Goal: Information Seeking & Learning: Check status

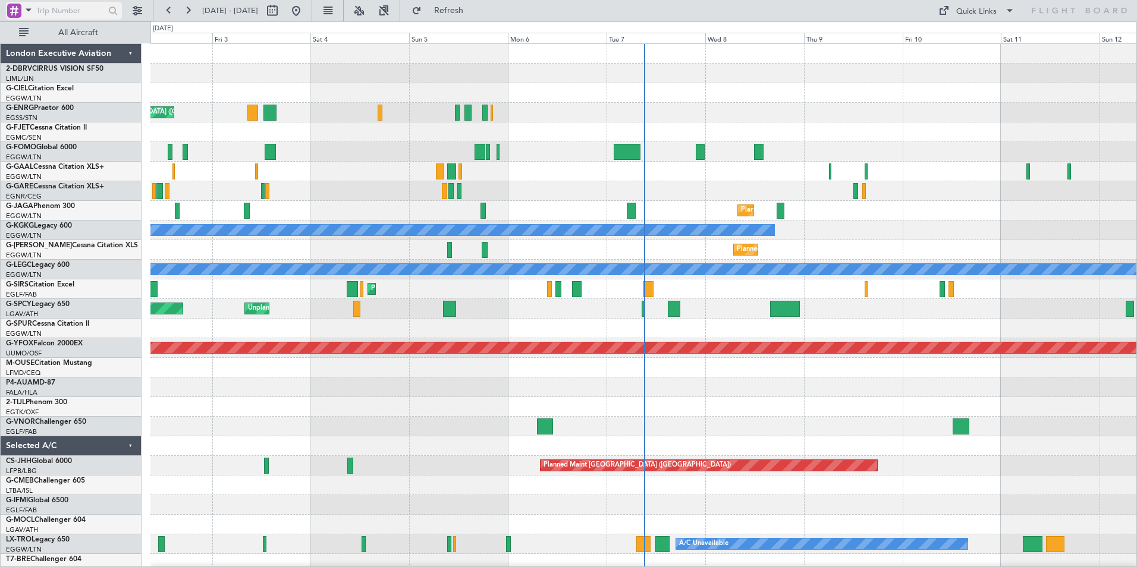
drag, startPoint x: 45, startPoint y: 8, endPoint x: 57, endPoint y: 10, distance: 11.4
click at [45, 8] on input "text" at bounding box center [70, 11] width 68 height 18
click at [30, 8] on span at bounding box center [28, 9] width 14 height 15
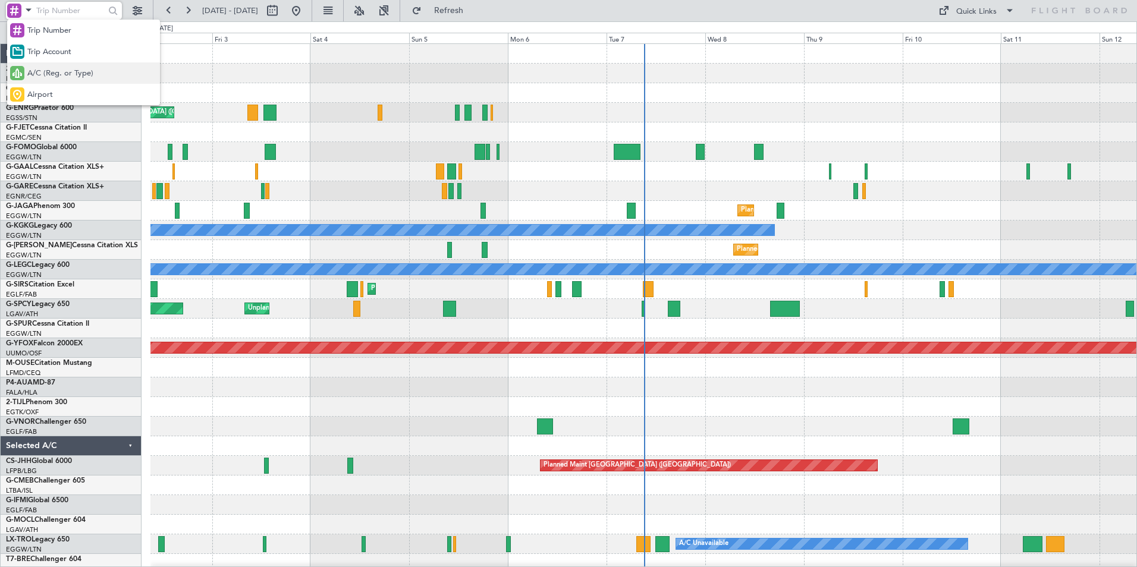
click at [37, 74] on span "A/C (Reg. or Type)" at bounding box center [60, 74] width 66 height 12
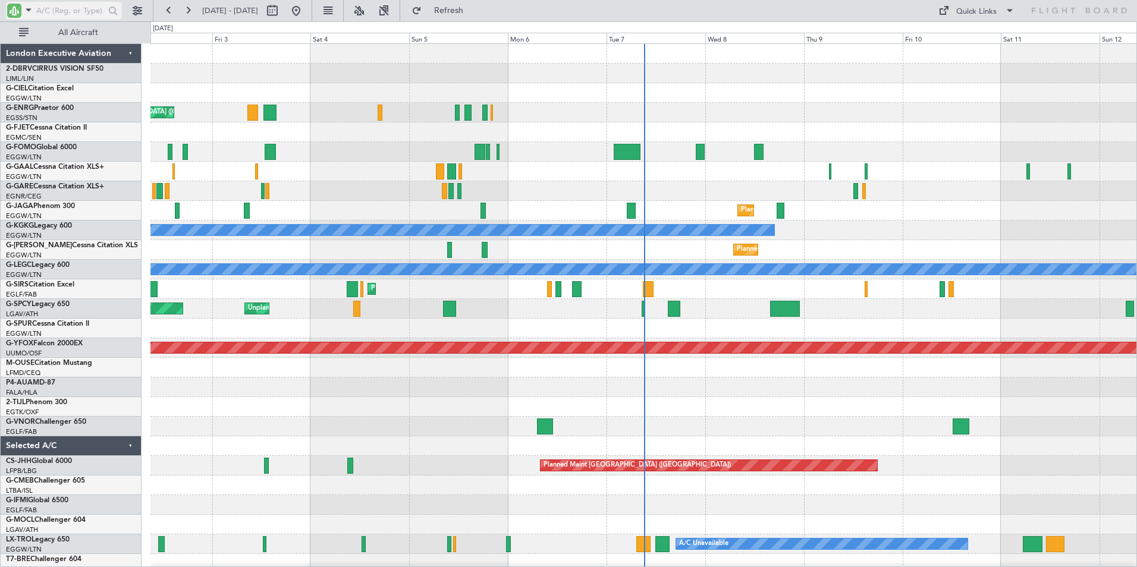
click at [51, 13] on input "text" at bounding box center [70, 11] width 68 height 18
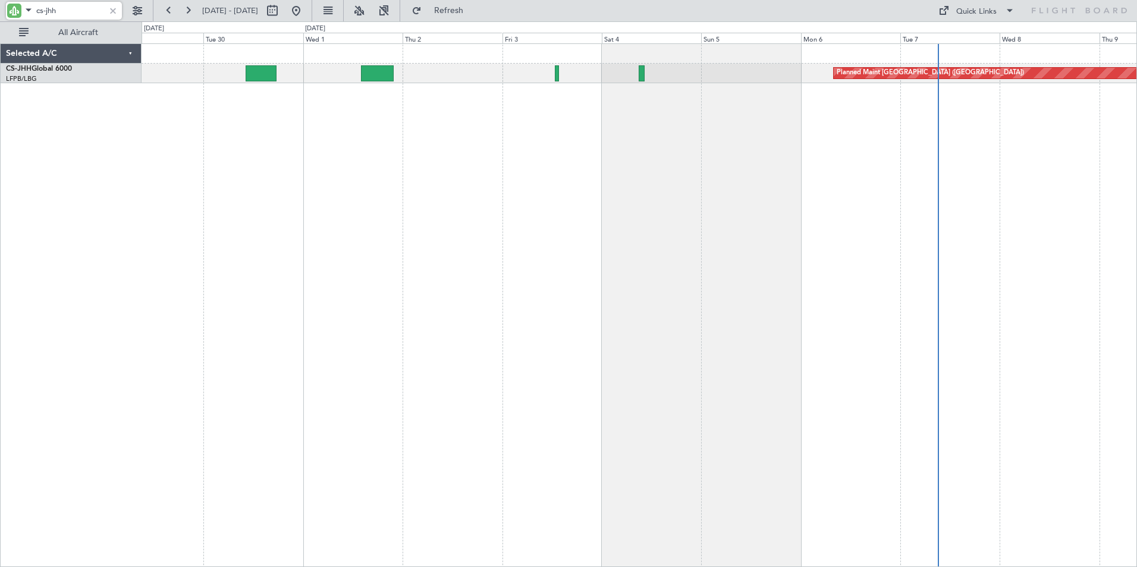
click at [846, 184] on div "Planned Maint [GEOGRAPHIC_DATA] ([GEOGRAPHIC_DATA])" at bounding box center [640, 305] width 996 height 524
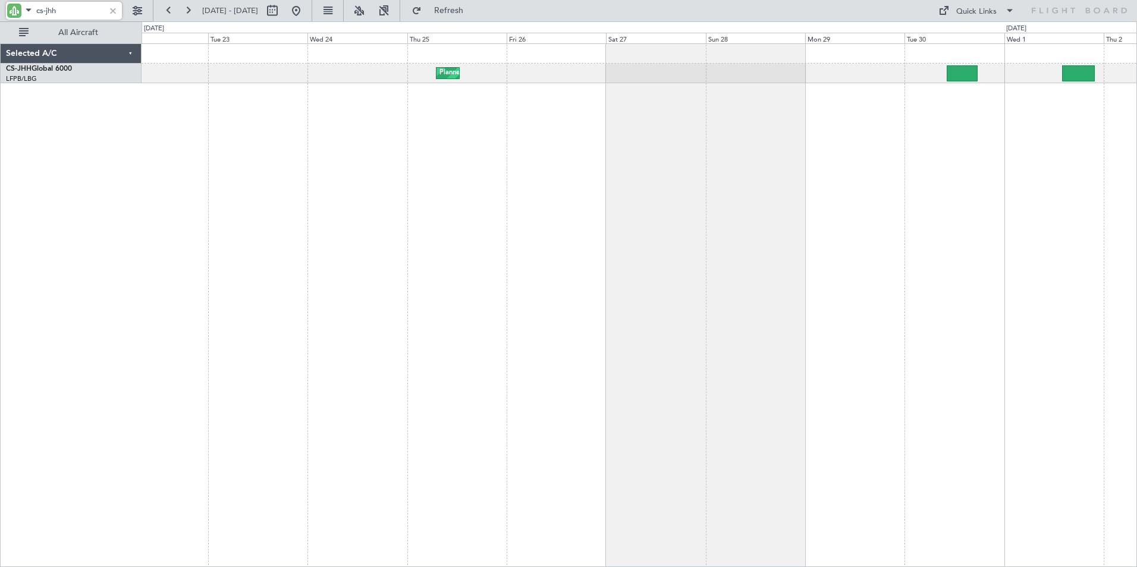
click at [907, 180] on div "Planned Maint [GEOGRAPHIC_DATA] ([GEOGRAPHIC_DATA])" at bounding box center [640, 305] width 996 height 524
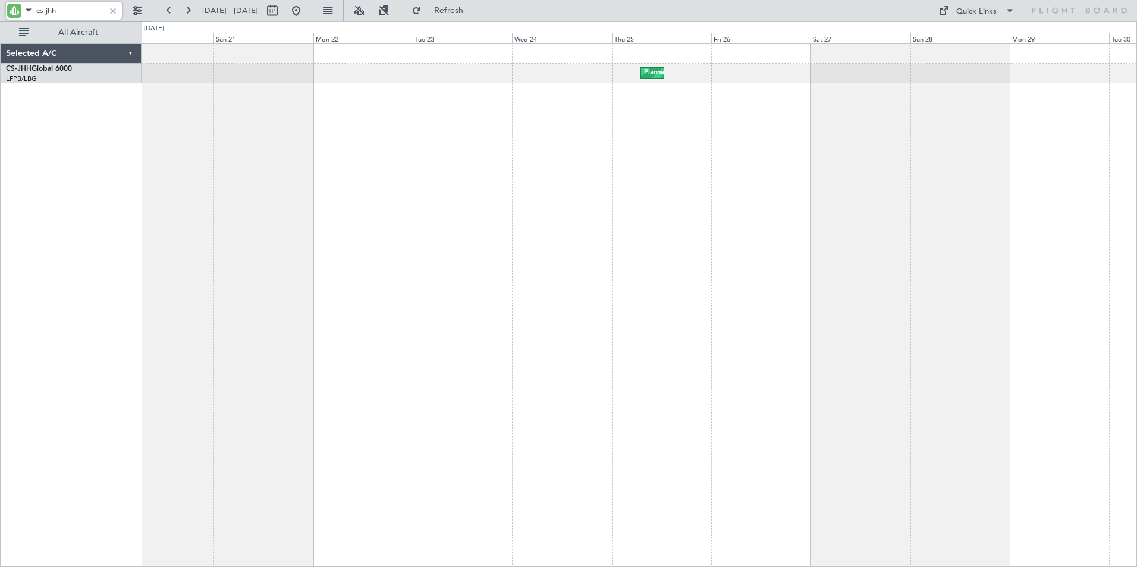
click at [638, 162] on div "Planned Maint [GEOGRAPHIC_DATA] ([GEOGRAPHIC_DATA])" at bounding box center [640, 305] width 996 height 524
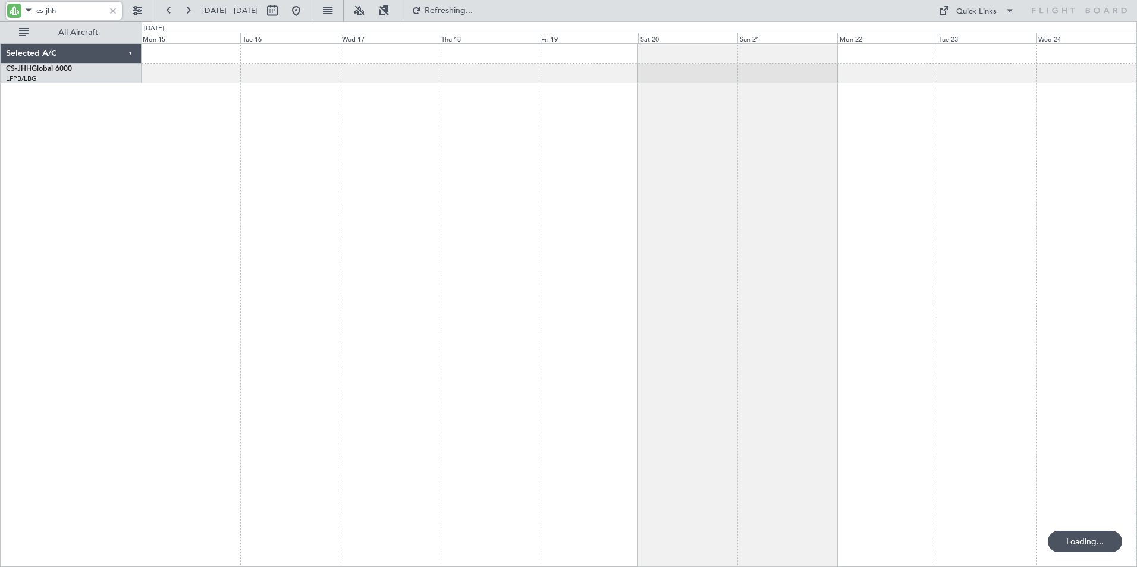
click at [750, 141] on div "Planned Maint [GEOGRAPHIC_DATA] ([GEOGRAPHIC_DATA])" at bounding box center [640, 305] width 996 height 524
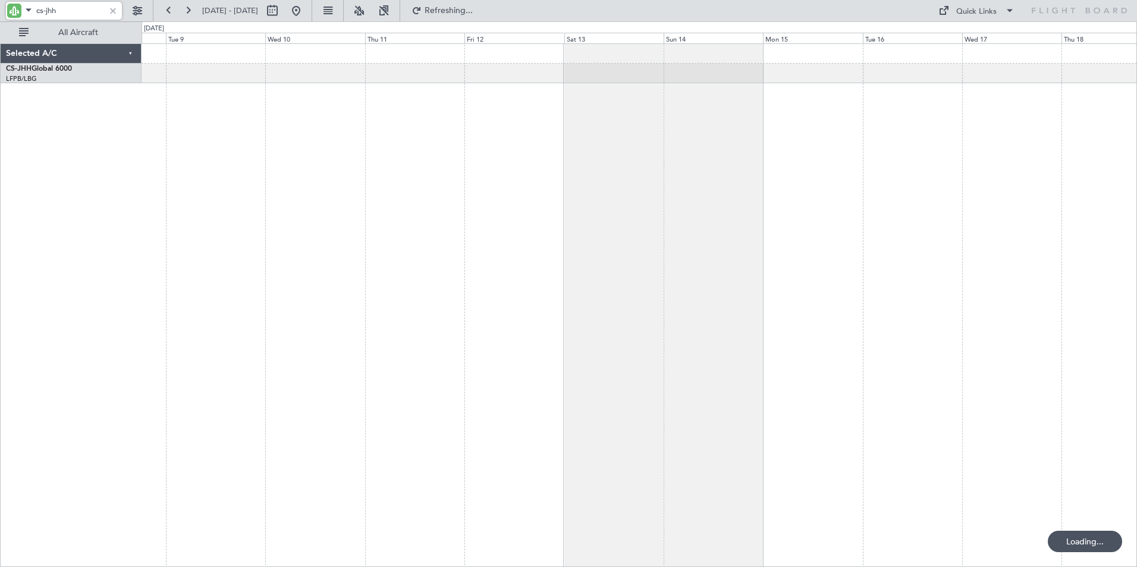
click at [723, 128] on div at bounding box center [640, 305] width 996 height 524
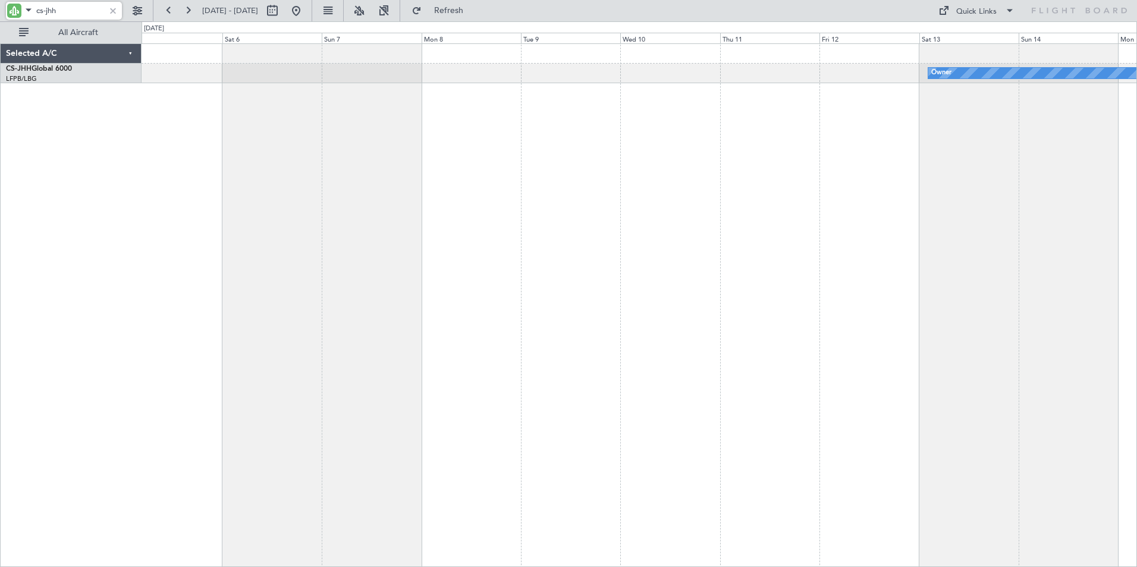
click at [775, 122] on div "Owner" at bounding box center [640, 305] width 996 height 524
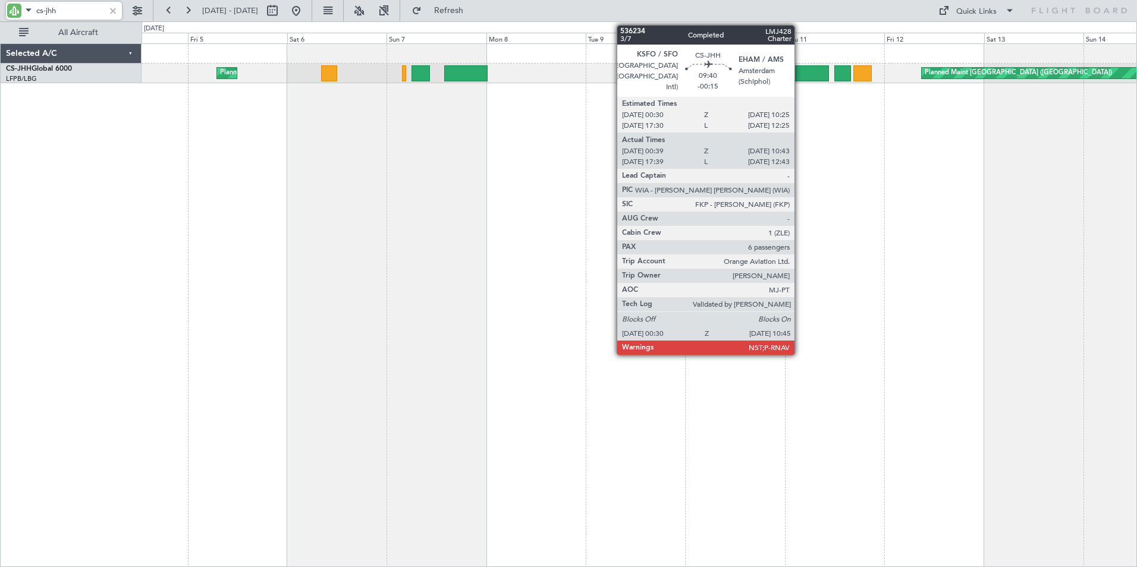
click at [800, 72] on div at bounding box center [807, 73] width 43 height 16
click at [797, 72] on div at bounding box center [807, 73] width 43 height 16
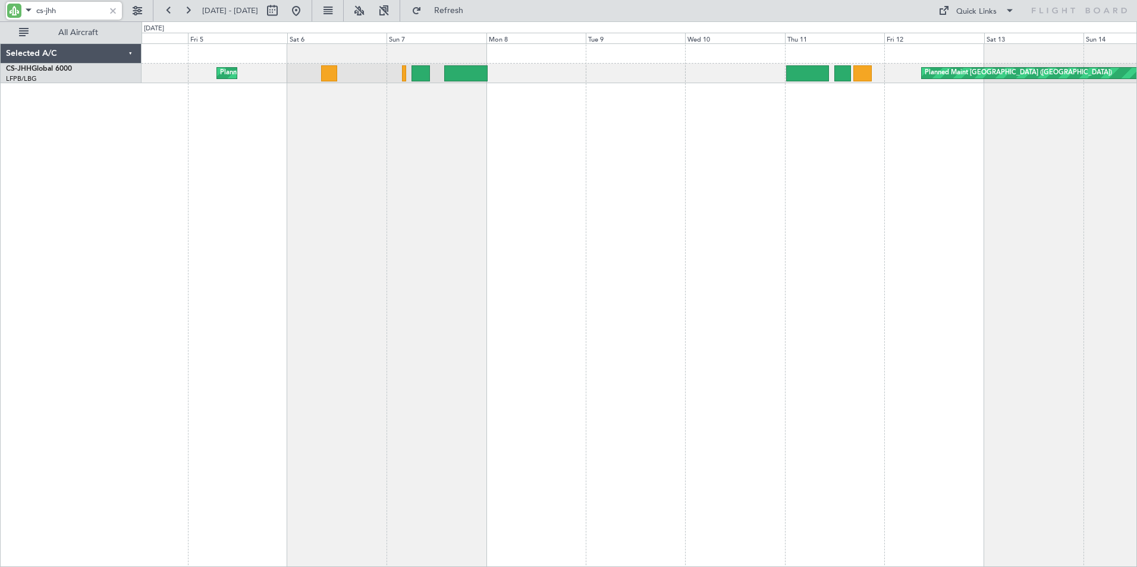
click at [70, 12] on input "cs-jhh" at bounding box center [70, 11] width 68 height 18
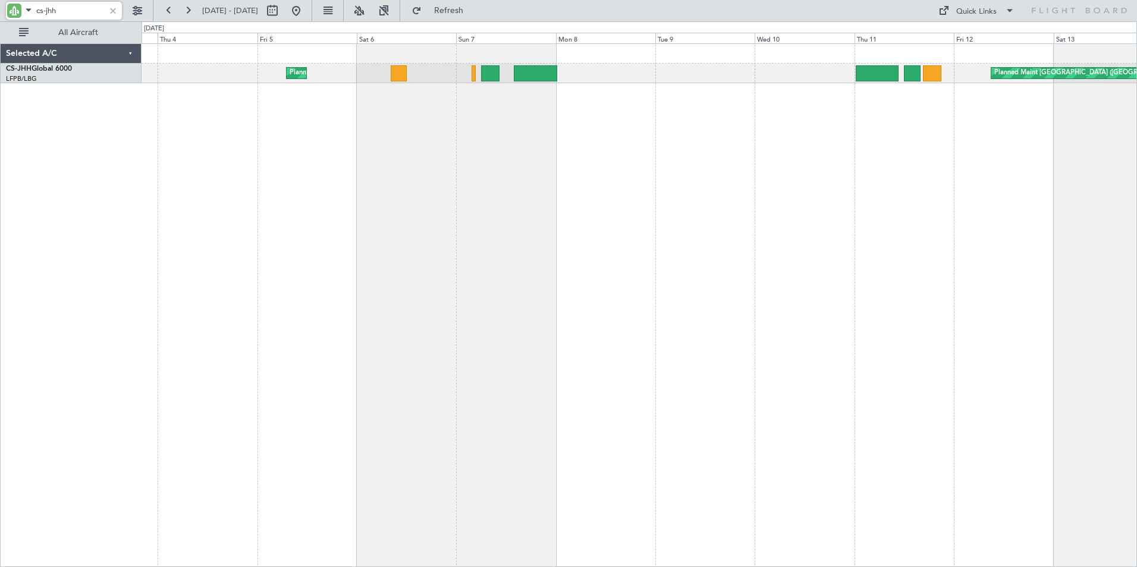
click at [393, 112] on div "Planned Maint [GEOGRAPHIC_DATA] ([GEOGRAPHIC_DATA]) Owner Planned Maint [GEOGRA…" at bounding box center [640, 305] width 996 height 524
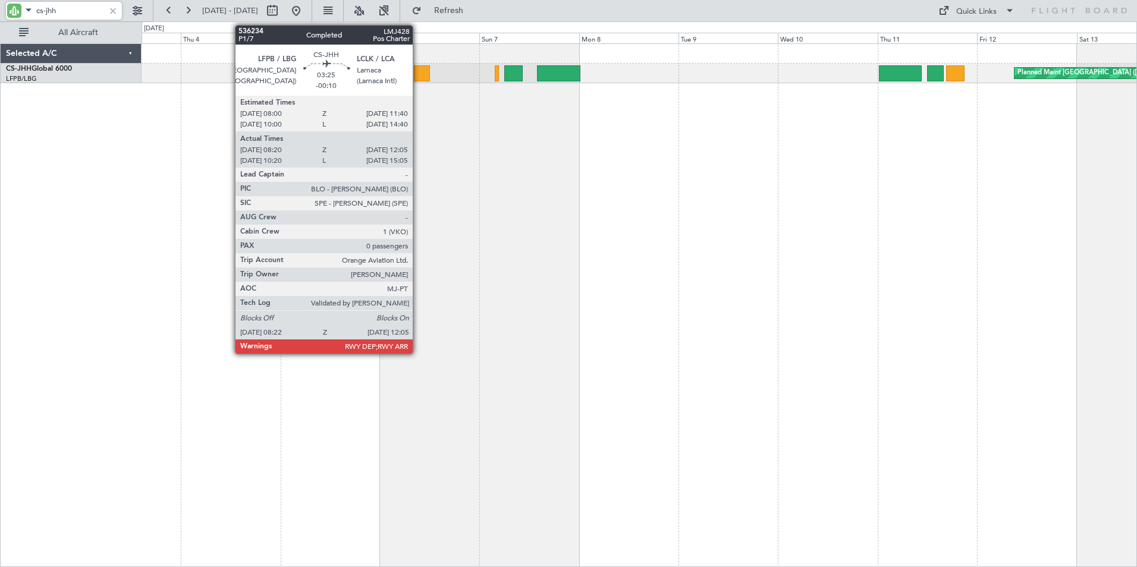
click at [418, 74] on div at bounding box center [421, 73] width 15 height 16
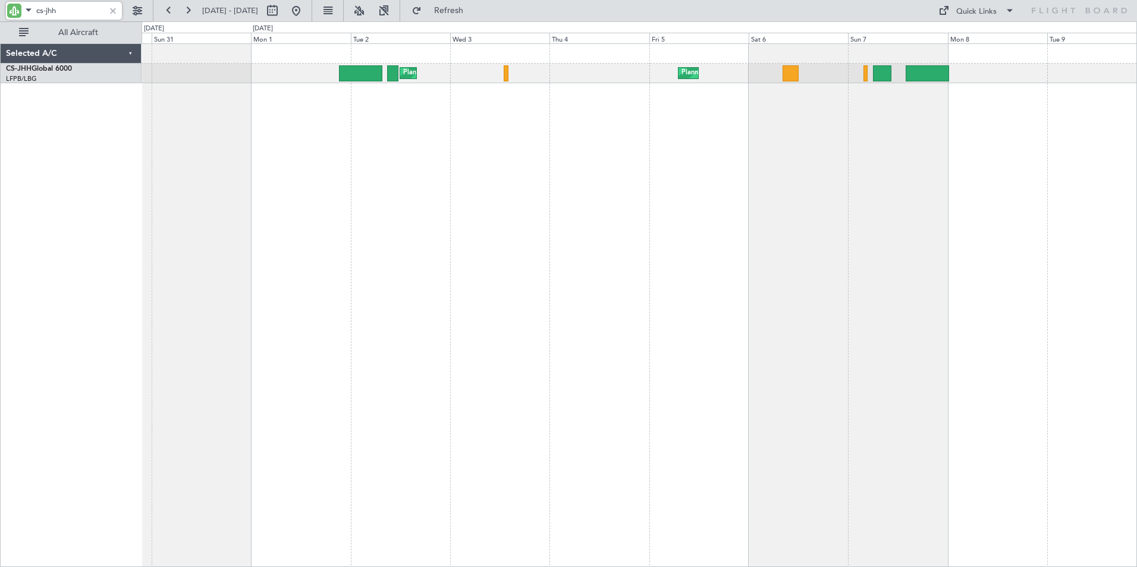
click at [606, 147] on div "Planned Maint [GEOGRAPHIC_DATA] ([GEOGRAPHIC_DATA]) Planned Maint [GEOGRAPHIC_D…" at bounding box center [640, 305] width 996 height 524
click at [61, 11] on input "cs-jhh" at bounding box center [70, 11] width 68 height 18
drag, startPoint x: 65, startPoint y: 11, endPoint x: -29, endPoint y: 6, distance: 94.1
click at [0, 6] on html "cs-jhh [DATE] - [DATE] Refresh Quick Links All Aircraft Planned Maint [GEOGRAPH…" at bounding box center [568, 283] width 1137 height 567
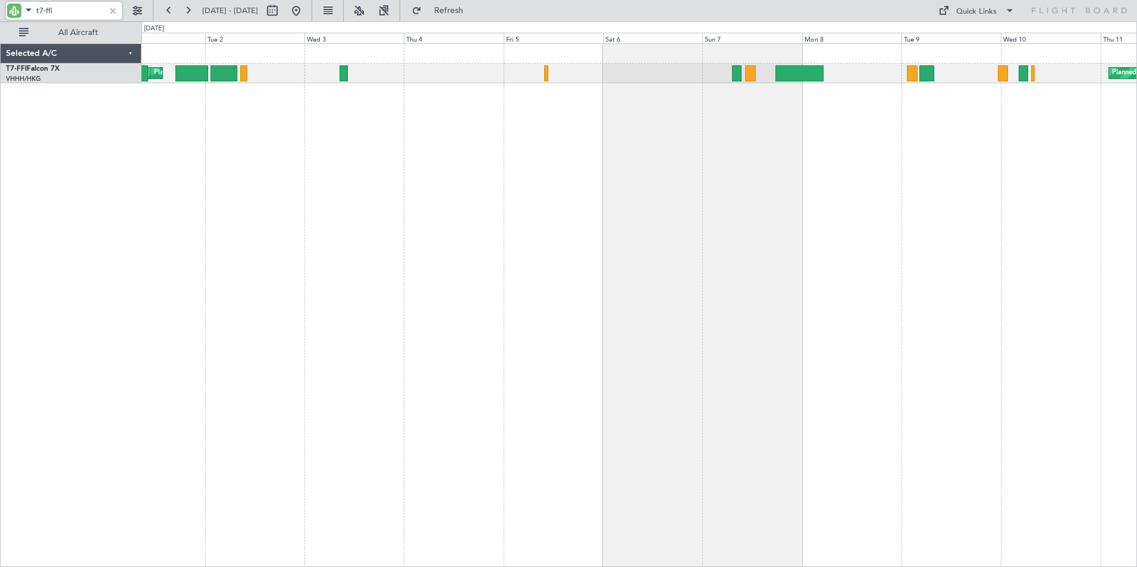
click at [570, 124] on div "[PERSON_NAME][GEOGRAPHIC_DATA] ([GEOGRAPHIC_DATA] Intl) Planned Maint [GEOGRAPH…" at bounding box center [640, 305] width 996 height 524
drag, startPoint x: 69, startPoint y: 8, endPoint x: 57, endPoint y: 13, distance: 12.8
click at [67, 8] on input "t7-ffi" at bounding box center [70, 11] width 68 height 18
drag, startPoint x: 46, startPoint y: 8, endPoint x: 117, endPoint y: 18, distance: 71.5
click at [117, 18] on div "t7-ffi" at bounding box center [64, 11] width 116 height 18
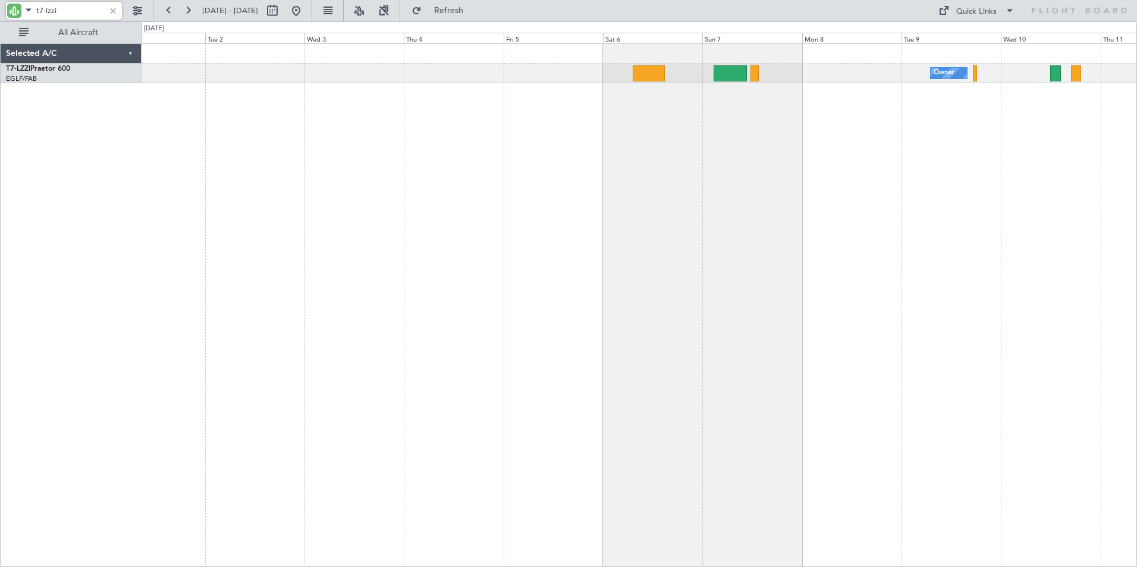
drag, startPoint x: 61, startPoint y: 10, endPoint x: 53, endPoint y: 8, distance: 8.5
click at [61, 10] on input "t7-lzzi" at bounding box center [70, 11] width 68 height 18
drag, startPoint x: 46, startPoint y: 8, endPoint x: 112, endPoint y: 11, distance: 66.7
click at [112, 11] on div "t7-lzzi" at bounding box center [64, 11] width 116 height 18
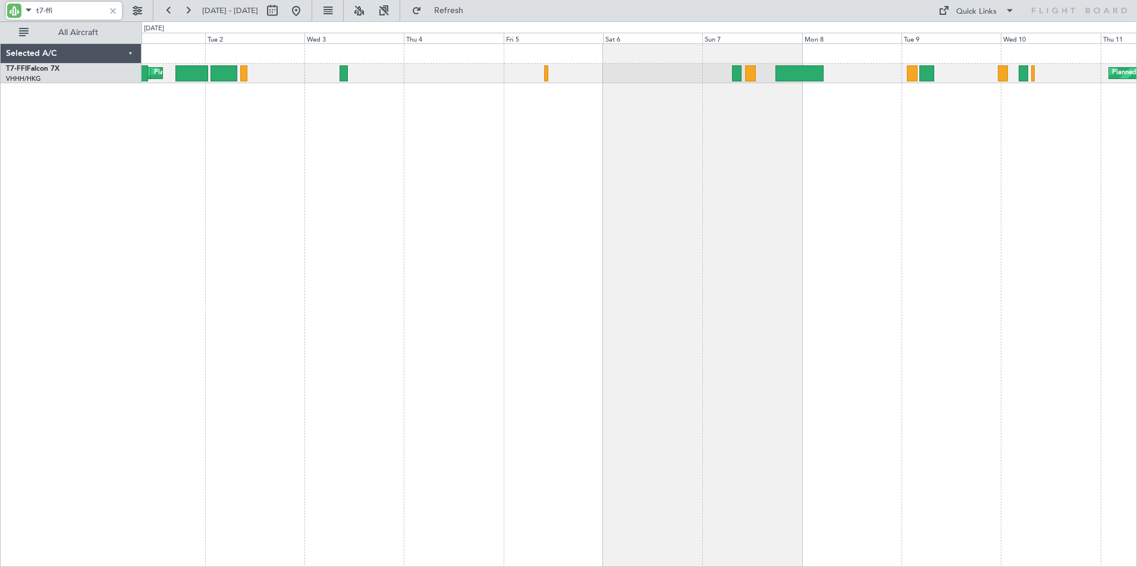
click at [68, 8] on input "t7-ffi" at bounding box center [70, 11] width 68 height 18
click at [65, 10] on input "t7-ffi" at bounding box center [70, 11] width 68 height 18
drag, startPoint x: 62, startPoint y: 11, endPoint x: -6, endPoint y: 4, distance: 68.2
click at [0, 4] on html "t7-ffi [DATE] - [DATE] Refresh Quick Links All Aircraft Planned Maint Tianjin (…" at bounding box center [568, 283] width 1137 height 567
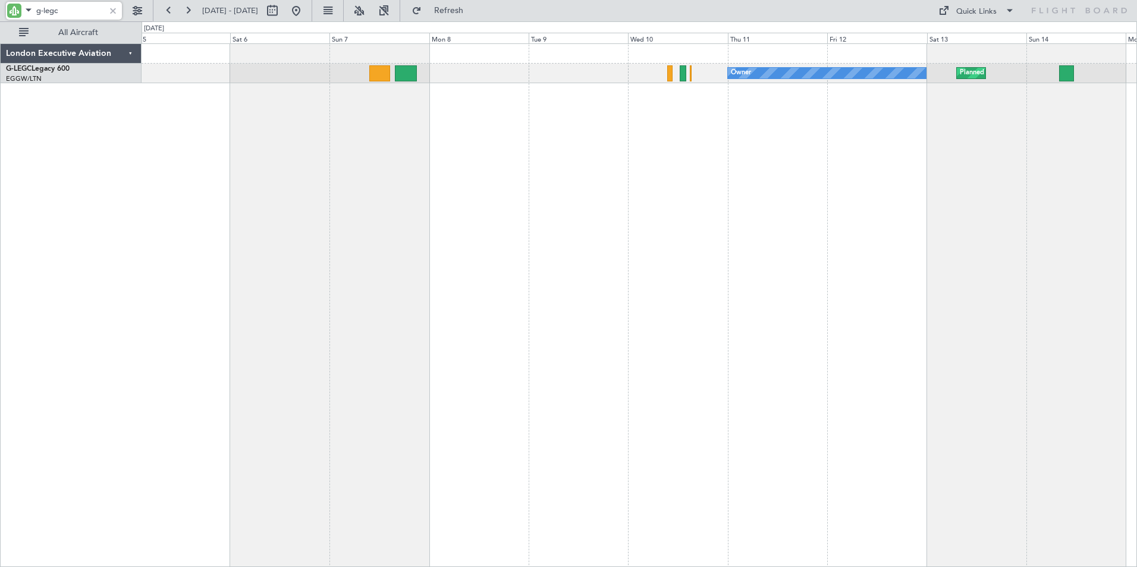
click at [261, 170] on div "Owner Planned Maint [GEOGRAPHIC_DATA] ([GEOGRAPHIC_DATA])" at bounding box center [640, 305] width 996 height 524
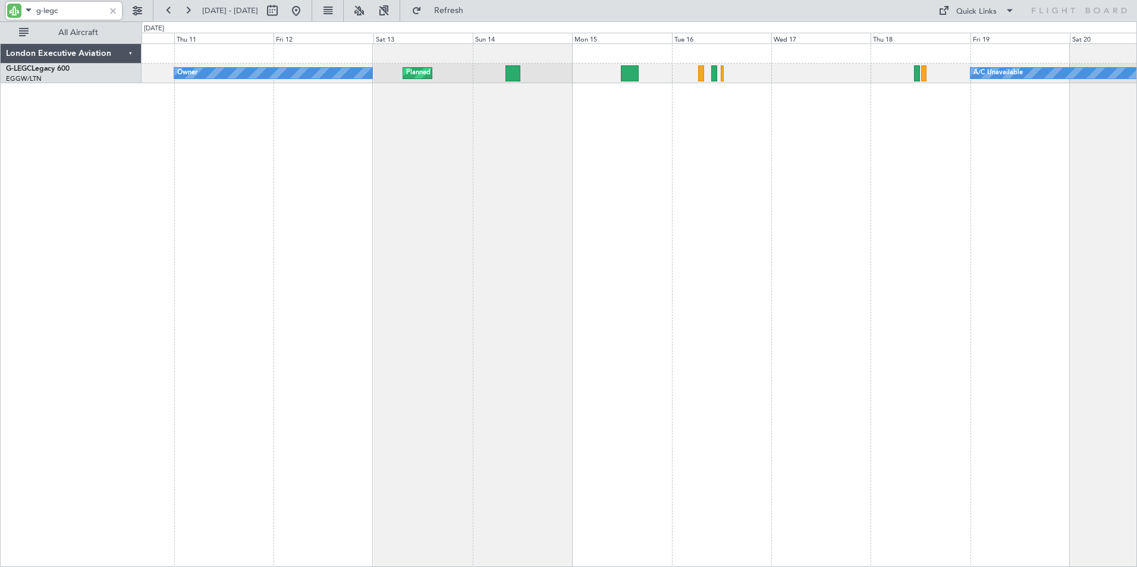
click at [300, 192] on div "Owner Planned Maint [GEOGRAPHIC_DATA] ([GEOGRAPHIC_DATA]) A/C Unavailable" at bounding box center [640, 305] width 996 height 524
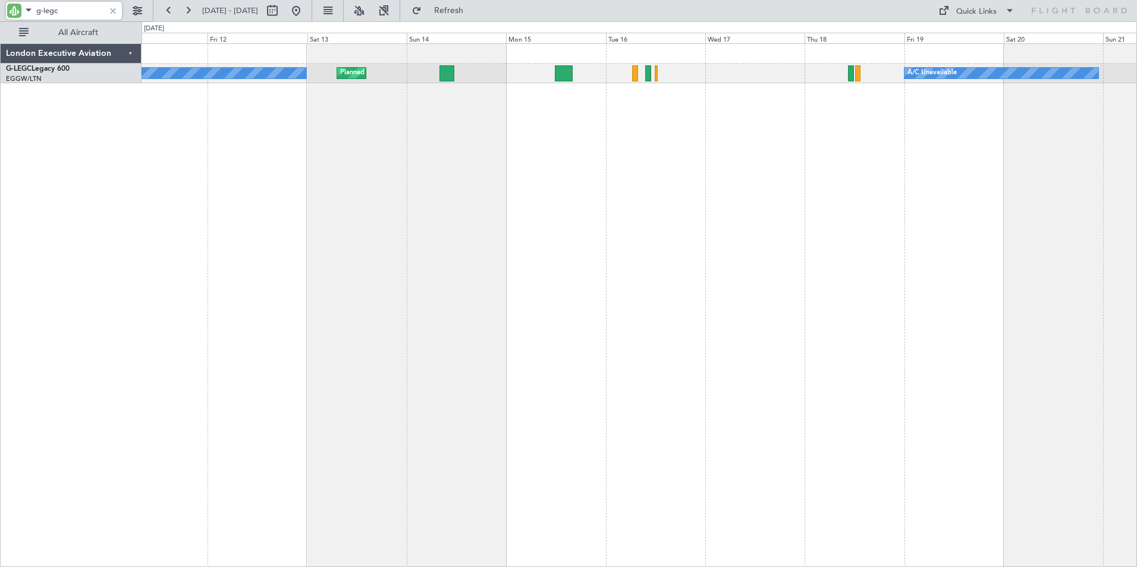
click at [428, 180] on div "Owner Planned Maint [GEOGRAPHIC_DATA] ([GEOGRAPHIC_DATA]) A/C Unavailable" at bounding box center [640, 305] width 996 height 524
drag, startPoint x: 45, startPoint y: 13, endPoint x: 76, endPoint y: 16, distance: 31.7
click at [76, 16] on input "g-legc" at bounding box center [70, 11] width 68 height 18
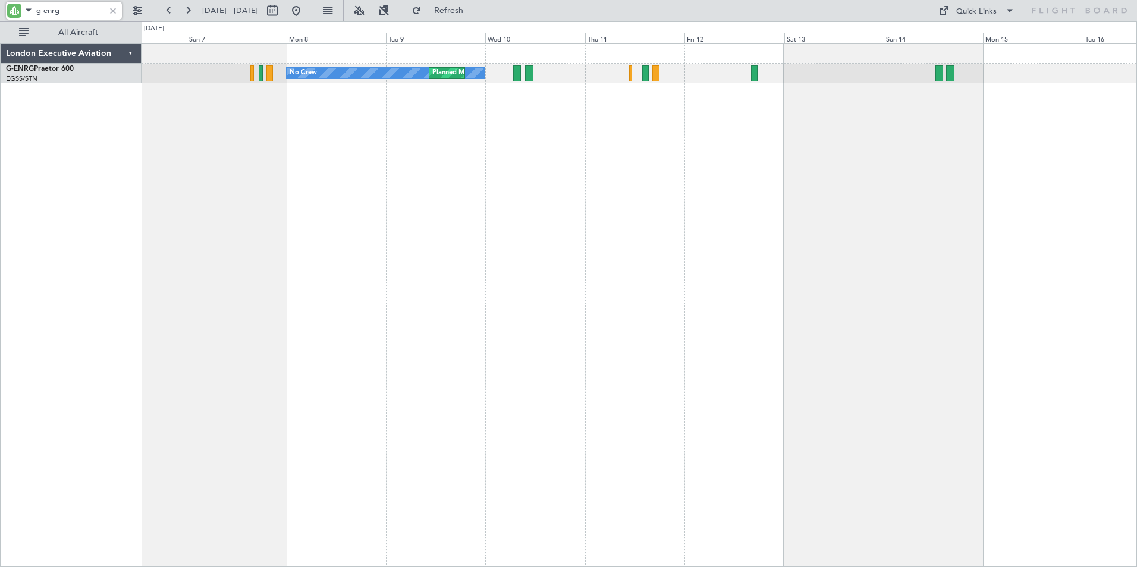
click at [801, 140] on div "No Crew Planned Maint [GEOGRAPHIC_DATA] ([GEOGRAPHIC_DATA])" at bounding box center [640, 305] width 996 height 524
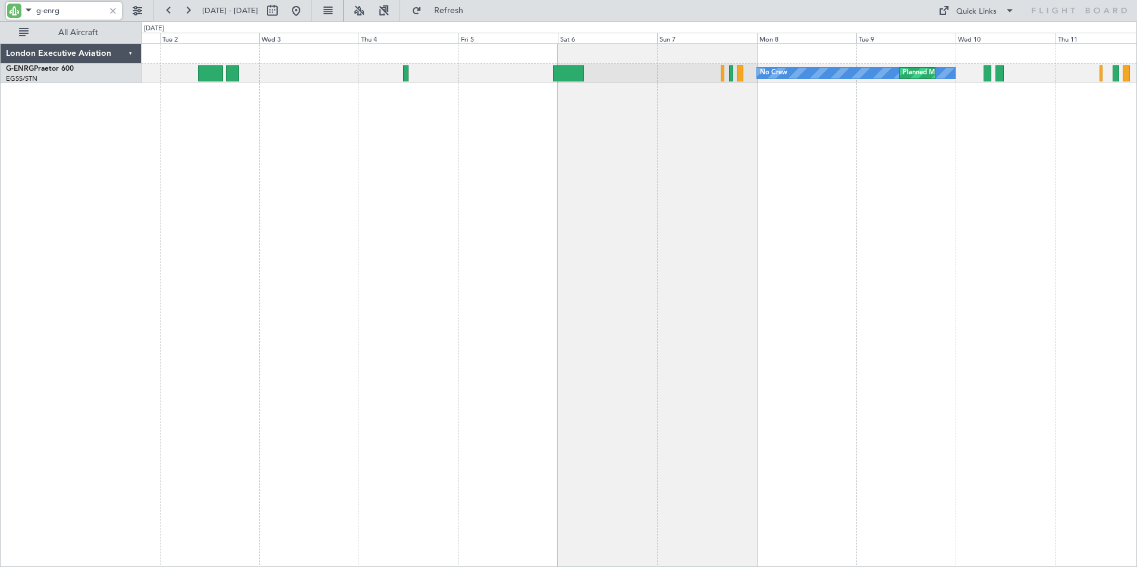
click at [723, 166] on div "No Crew Planned Maint [GEOGRAPHIC_DATA] ([GEOGRAPHIC_DATA])" at bounding box center [640, 305] width 996 height 524
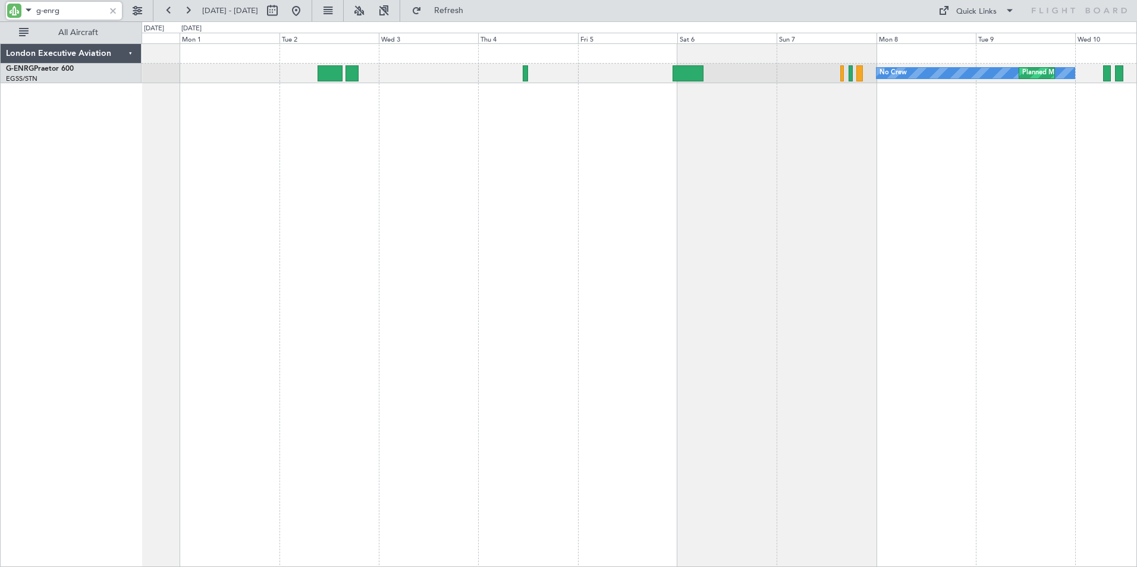
click at [216, 150] on div "No Crew Planned Maint [GEOGRAPHIC_DATA] ([GEOGRAPHIC_DATA])" at bounding box center [640, 305] width 996 height 524
drag, startPoint x: 73, startPoint y: 12, endPoint x: 56, endPoint y: 6, distance: 17.7
click at [67, 11] on input "g-enrg" at bounding box center [70, 11] width 68 height 18
drag, startPoint x: 44, startPoint y: 6, endPoint x: 80, endPoint y: 16, distance: 37.7
click at [80, 16] on input "g-enrg" at bounding box center [70, 11] width 68 height 18
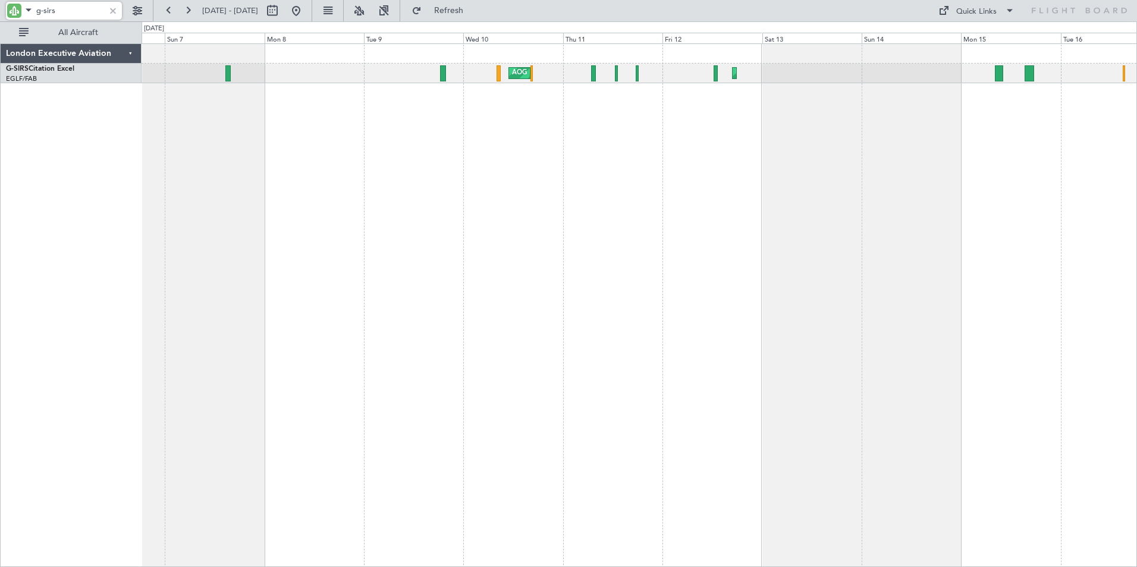
click at [219, 118] on div "AOG Maint [PERSON_NAME] Planned Maint [GEOGRAPHIC_DATA] ([GEOGRAPHIC_DATA]) Pla…" at bounding box center [640, 305] width 996 height 524
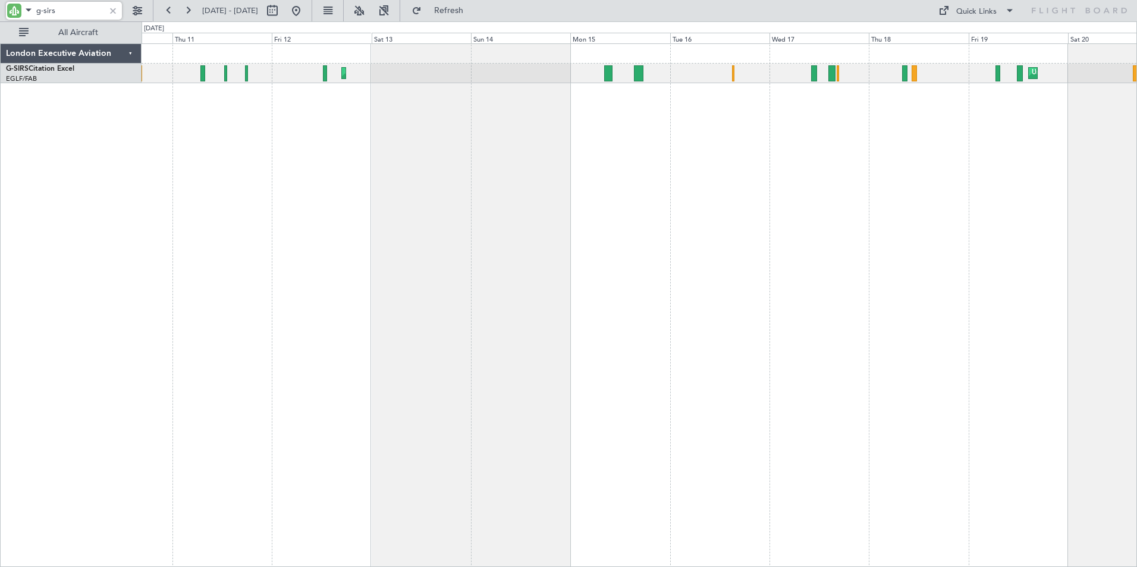
click at [241, 110] on div "Planned Maint [GEOGRAPHIC_DATA] ([GEOGRAPHIC_DATA]) Unplanned Maint [GEOGRAPHIC…" at bounding box center [640, 305] width 996 height 524
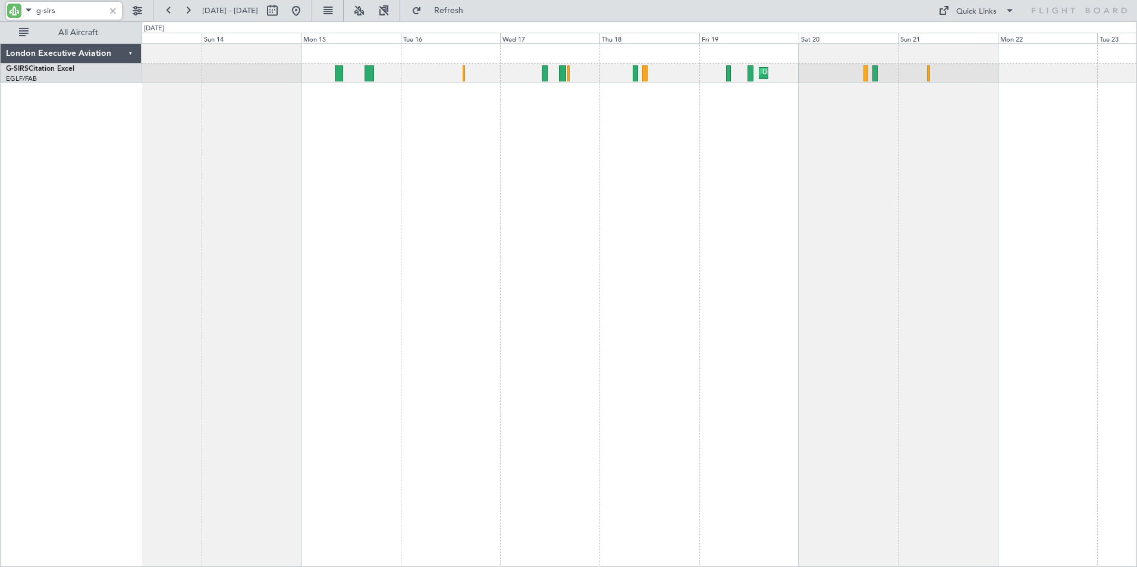
click at [429, 117] on div "Unplanned Maint [GEOGRAPHIC_DATA] ([GEOGRAPHIC_DATA]) Planned Maint [GEOGRAPHIC…" at bounding box center [640, 305] width 996 height 524
drag, startPoint x: 63, startPoint y: 6, endPoint x: 5, endPoint y: -4, distance: 59.1
click at [5, 0] on html "g-sirs [DATE] - [DATE] Refresh Quick Links All Aircraft Unplanned Maint [GEOGRA…" at bounding box center [568, 283] width 1137 height 567
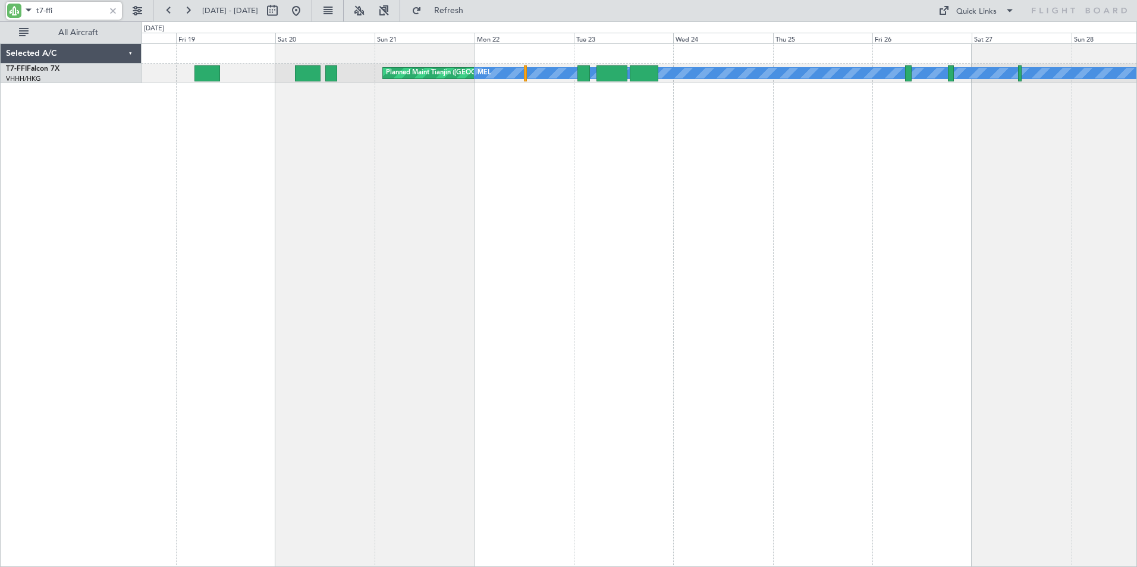
click at [215, 158] on div "Planned Maint Tianjin ([GEOGRAPHIC_DATA]) [PERSON_NAME] [PERSON_NAME]" at bounding box center [640, 305] width 996 height 524
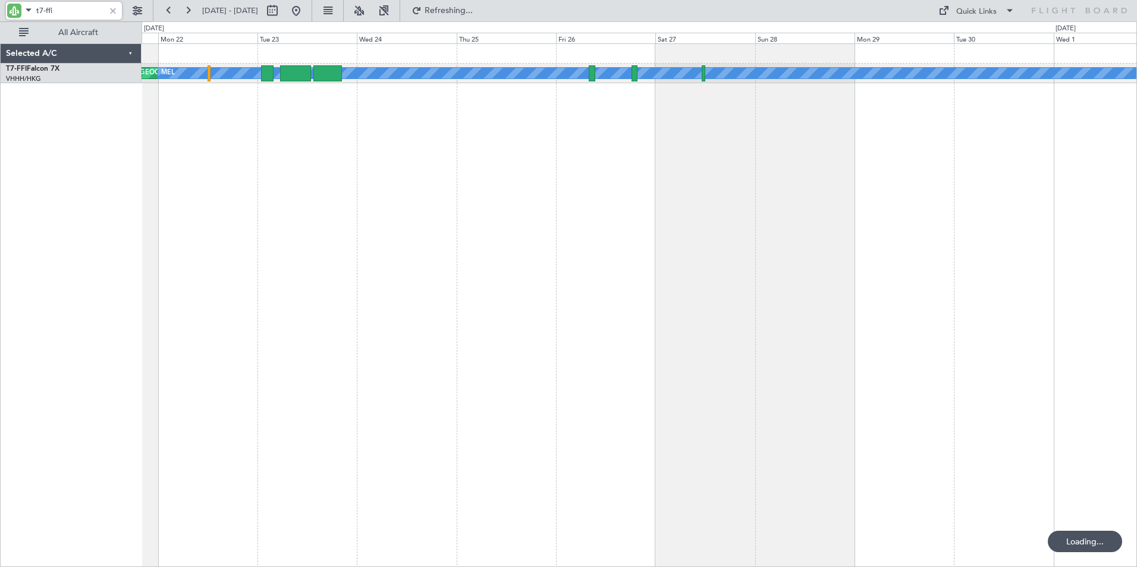
click at [239, 159] on div "Planned Maint Tianjin ([GEOGRAPHIC_DATA]) [PERSON_NAME] [PERSON_NAME]" at bounding box center [640, 305] width 996 height 524
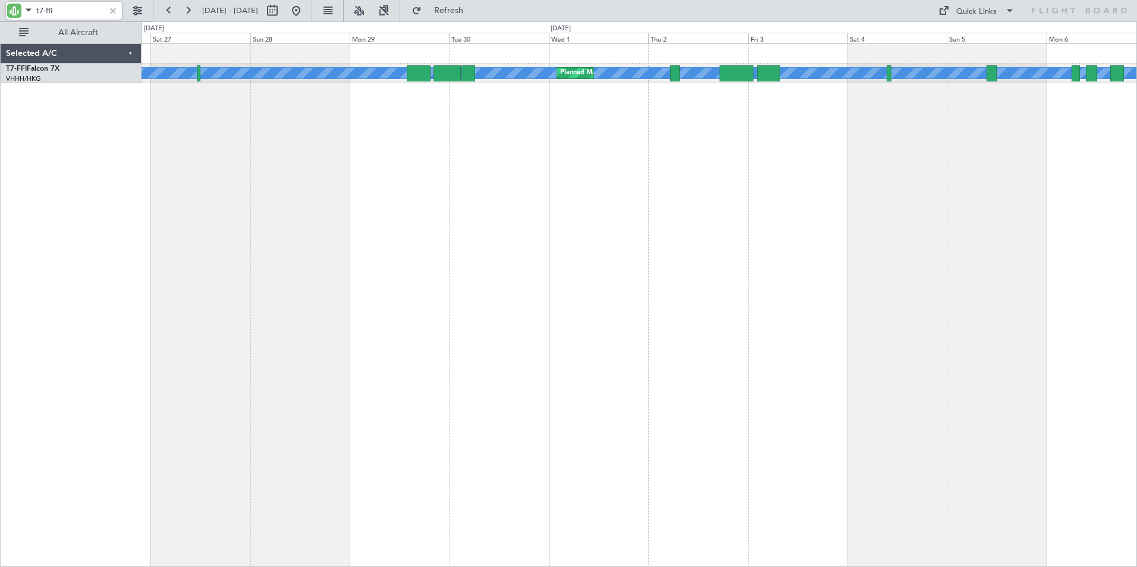
click at [134, 123] on div "[PERSON_NAME] [PERSON_NAME] Planned Maint [GEOGRAPHIC_DATA] ([GEOGRAPHIC_DATA])…" at bounding box center [568, 294] width 1137 height 546
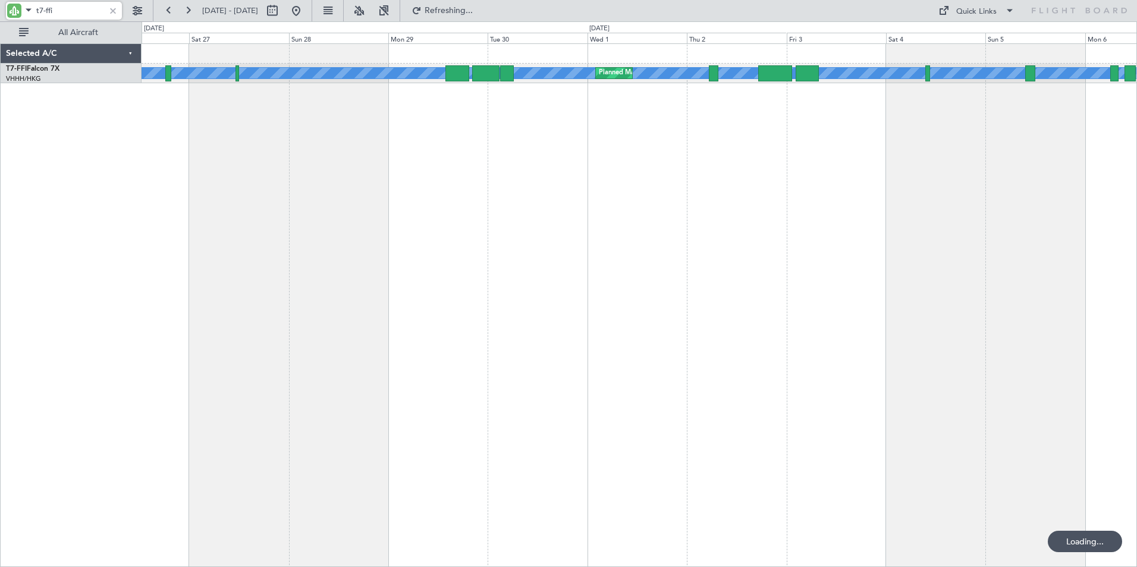
click at [312, 130] on div "[PERSON_NAME] [PERSON_NAME] Planned Maint [GEOGRAPHIC_DATA] ([GEOGRAPHIC_DATA])" at bounding box center [640, 305] width 996 height 524
drag, startPoint x: 54, startPoint y: 11, endPoint x: -16, endPoint y: 4, distance: 70.5
click at [0, 4] on html "t7-ffi [DATE] - [DATE] Refreshing... Quick Links All Aircraft [PERSON_NAME] [PE…" at bounding box center [568, 283] width 1137 height 567
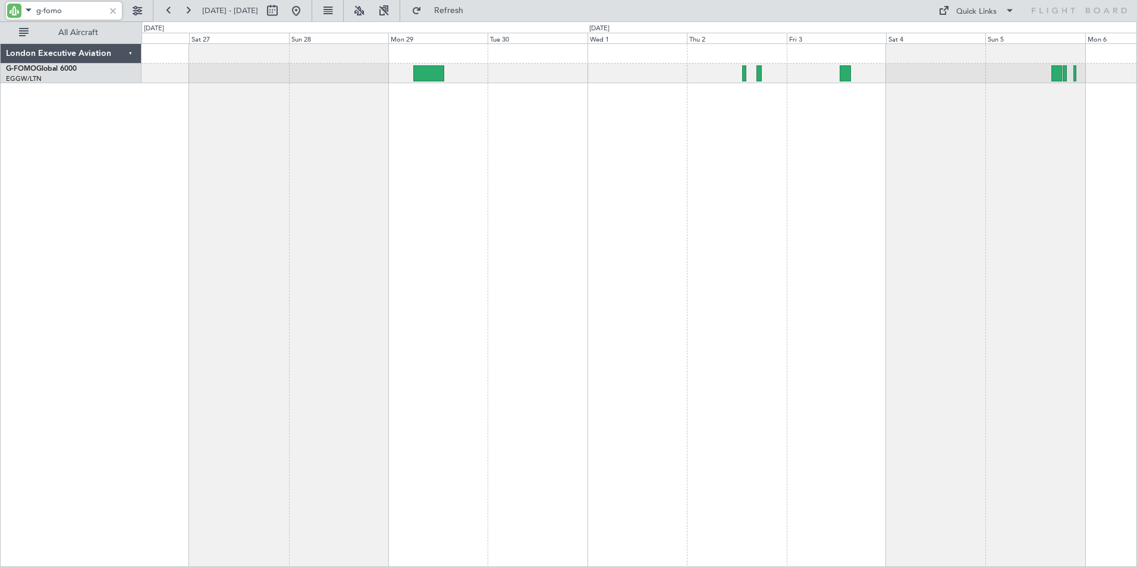
type input "g-fomo"
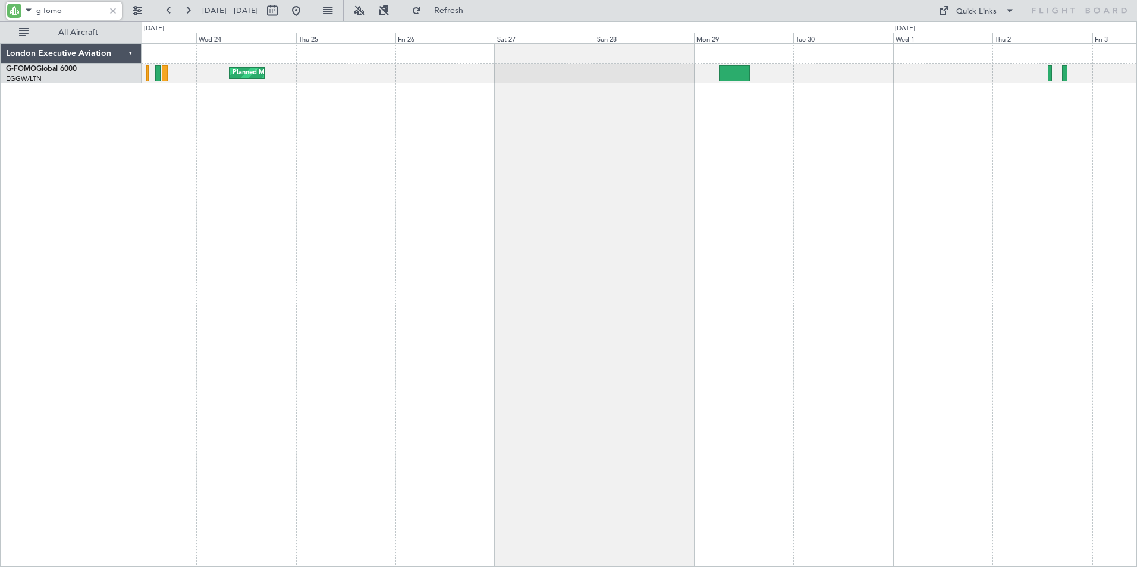
click at [719, 134] on div "Planned Maint [GEOGRAPHIC_DATA] ([GEOGRAPHIC_DATA])" at bounding box center [640, 305] width 996 height 524
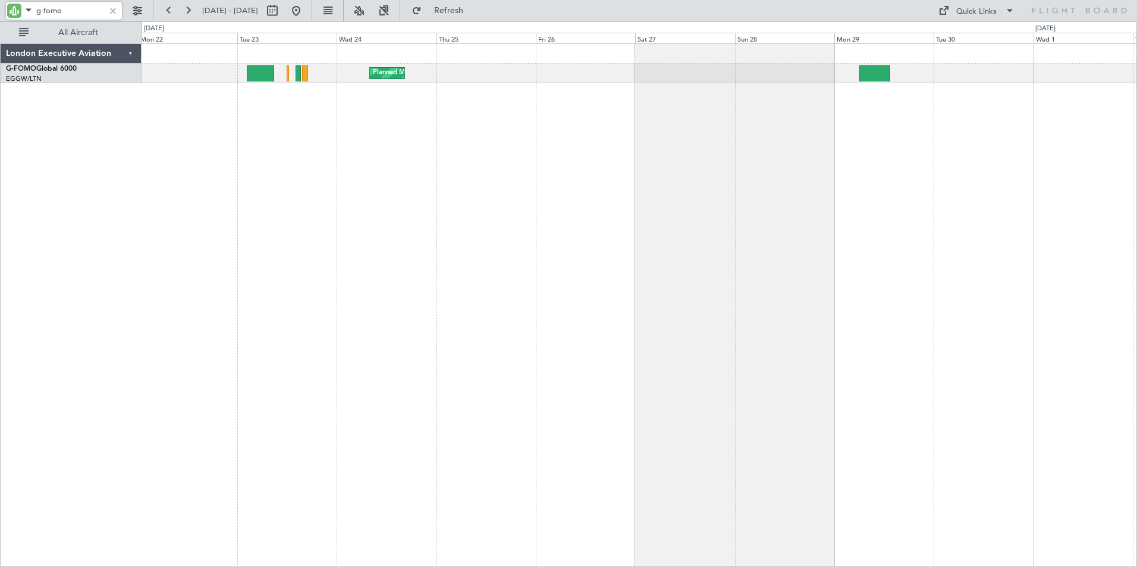
click at [481, 119] on div "Planned Maint [GEOGRAPHIC_DATA] ([GEOGRAPHIC_DATA])" at bounding box center [640, 305] width 996 height 524
